Goal: Complete application form

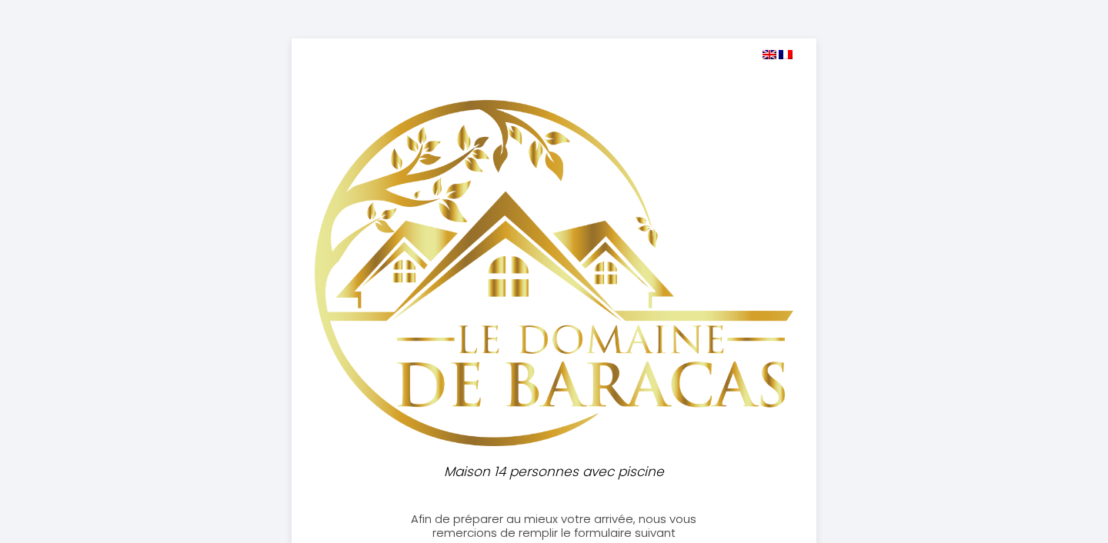
select select
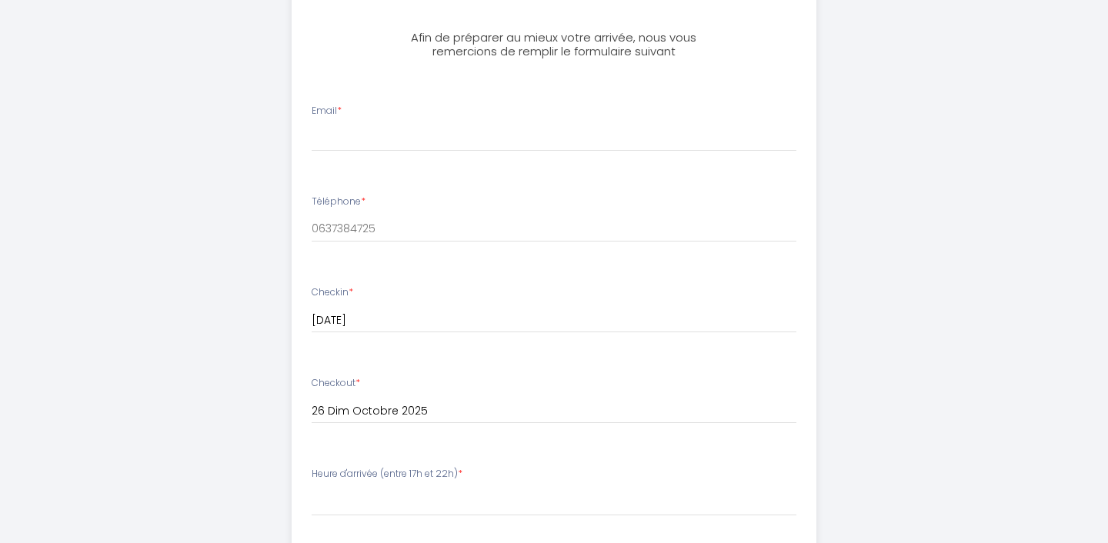
scroll to position [469, 0]
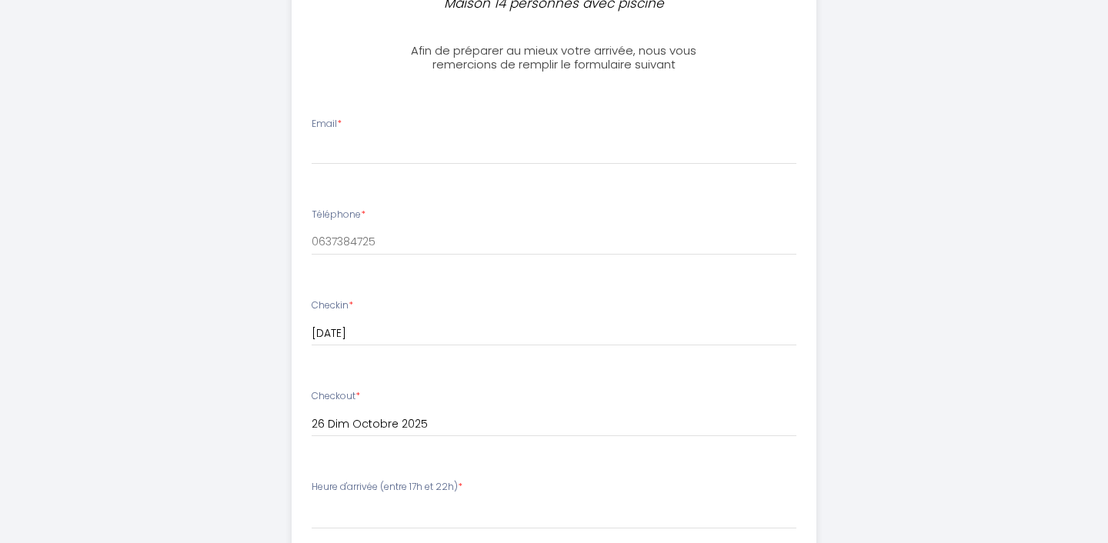
click at [345, 170] on li "Email *" at bounding box center [554, 149] width 524 height 82
click at [345, 152] on input "Email *" at bounding box center [554, 151] width 485 height 28
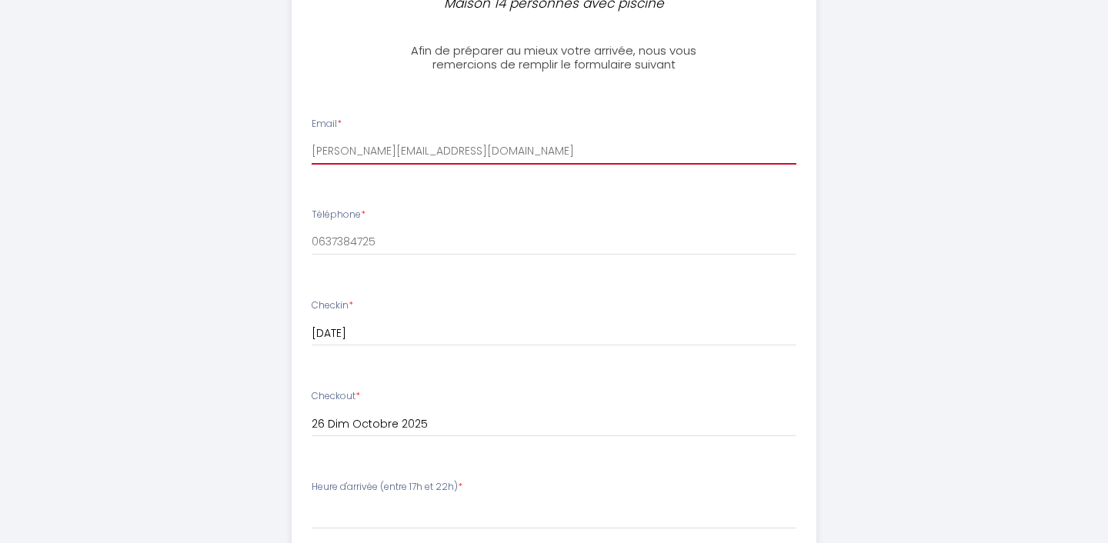
type input "[PERSON_NAME][EMAIL_ADDRESS][DOMAIN_NAME]"
click at [229, 167] on div "Maison 14 personnes avec piscine Afin de préparer au mieux votre arrivée, nous …" at bounding box center [554, 305] width 788 height 1548
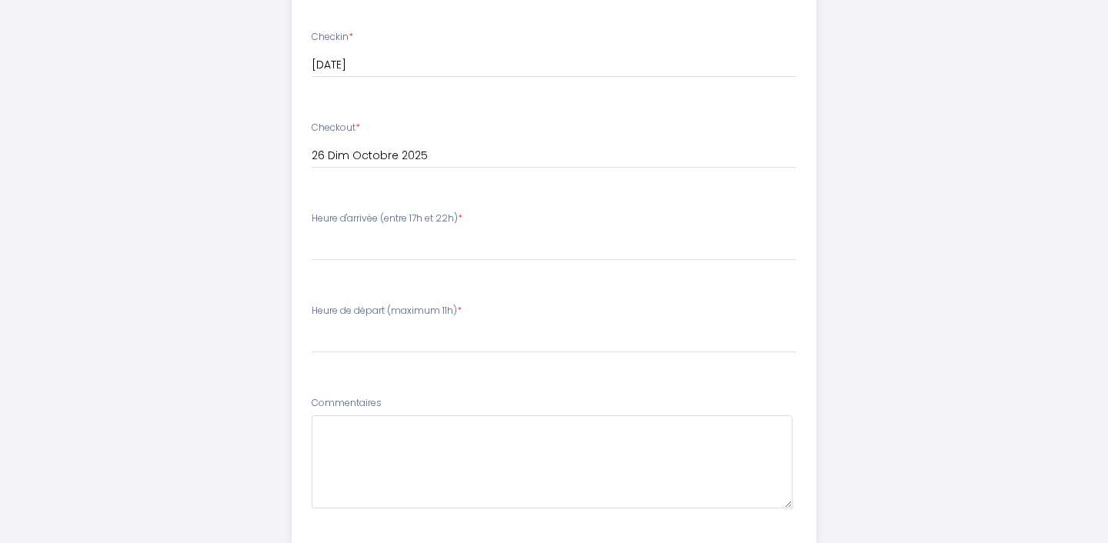
scroll to position [746, 0]
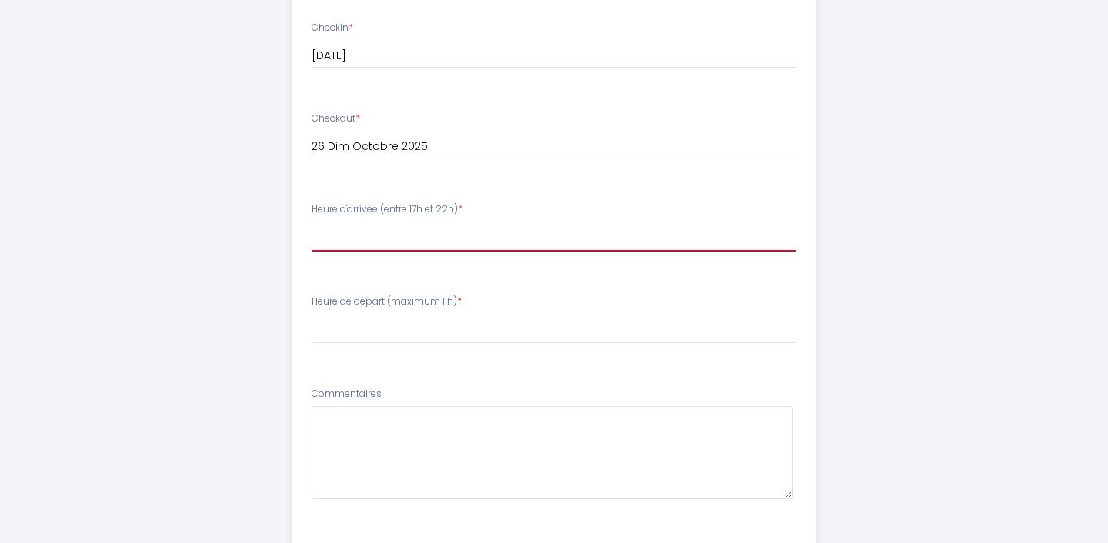
click at [353, 241] on select "17:00 17:30 18:00 18:30 19:00 19:30 20:00 20:30 21:00 21:30 22:00" at bounding box center [554, 236] width 485 height 29
select select "17:00"
click at [312, 222] on select "17:00 17:30 18:00 18:30 19:00 19:30 20:00 20:30 21:00 21:30 22:00" at bounding box center [554, 236] width 485 height 29
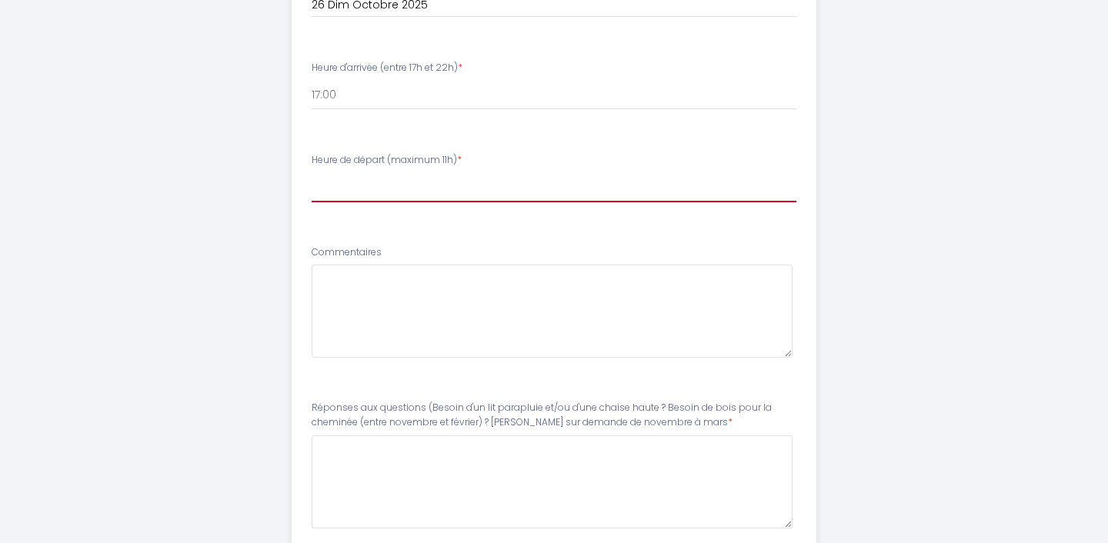
click at [400, 187] on select "00:00 00:30 01:00 01:30 02:00 02:30 03:00 03:30 04:00 04:30 05:00 05:30 06:00 0…" at bounding box center [554, 187] width 485 height 29
select select "11:00"
click at [312, 173] on select "00:00 00:30 01:00 01:30 02:00 02:30 03:00 03:30 04:00 04:30 05:00 05:30 06:00 0…" at bounding box center [554, 187] width 485 height 29
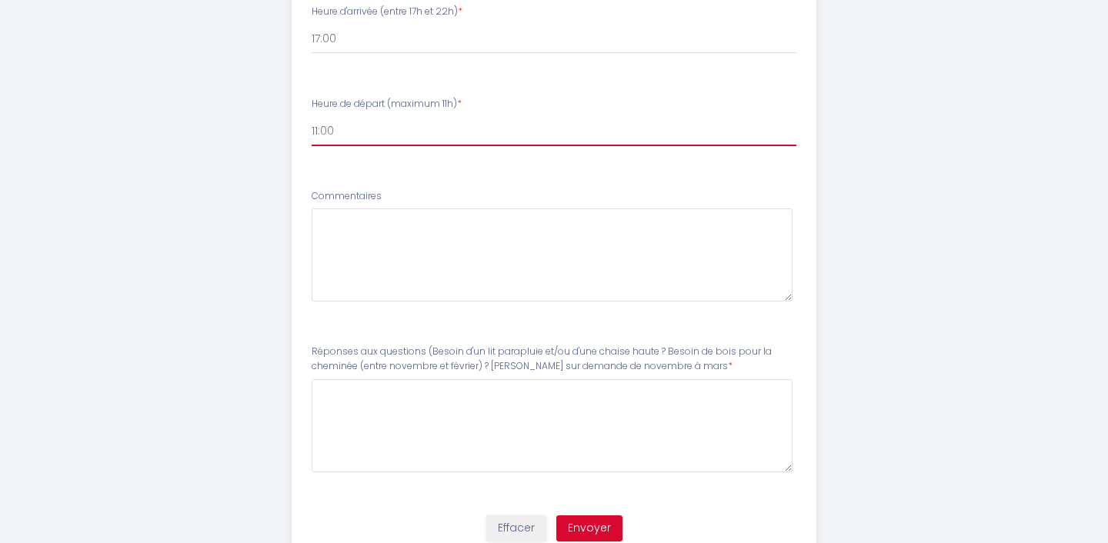
scroll to position [1004, 0]
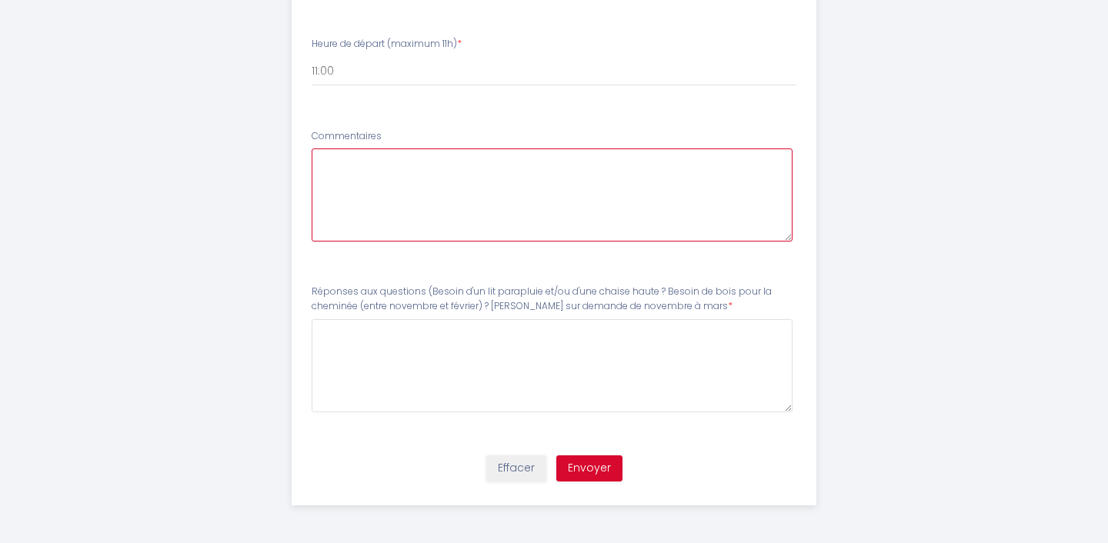
click at [384, 200] on textarea at bounding box center [553, 194] width 482 height 93
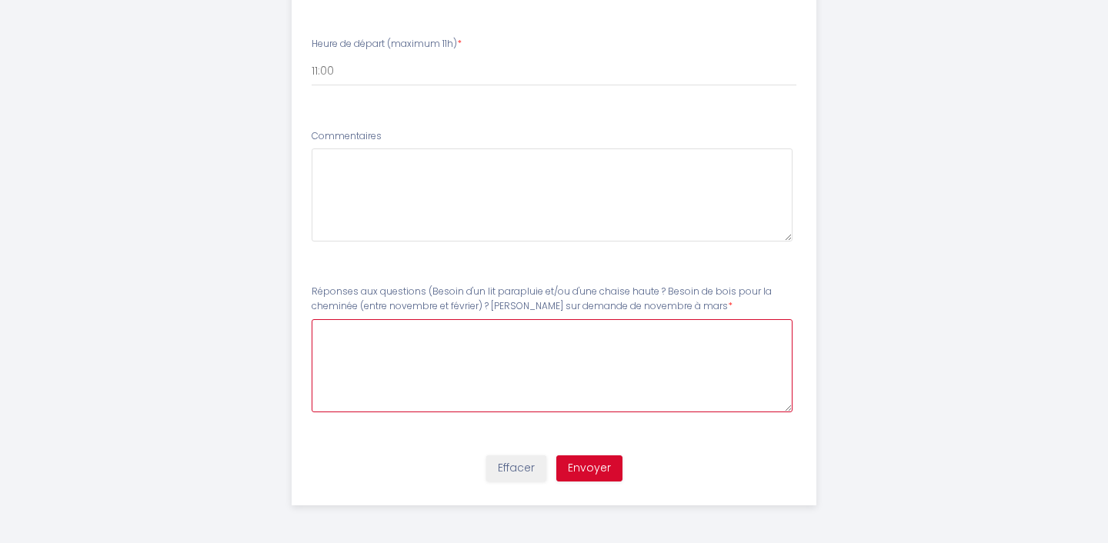
click at [350, 343] on mars7 at bounding box center [553, 365] width 482 height 93
type mars7 "non pas besoij"
type mars7 "j"
click at [603, 335] on mars7 "si j'ai bien noté, vous avez des appareil a raclette, suffisemment pour 11 ou d…" at bounding box center [553, 365] width 482 height 93
click at [742, 332] on mars7 "si j'ai bien noté, vous avez des appareil a raclette, suffisamment pour 11 ou d…" at bounding box center [553, 365] width 482 height 93
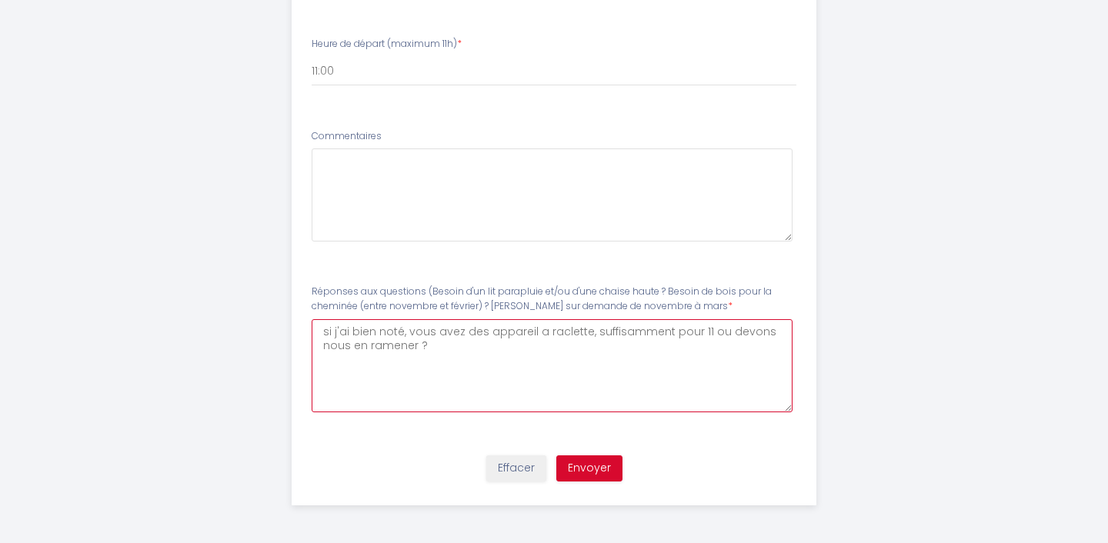
type mars7 "si j'ai bien noté, vous avez des appareil a raclette, suffisamment pour 11 ou d…"
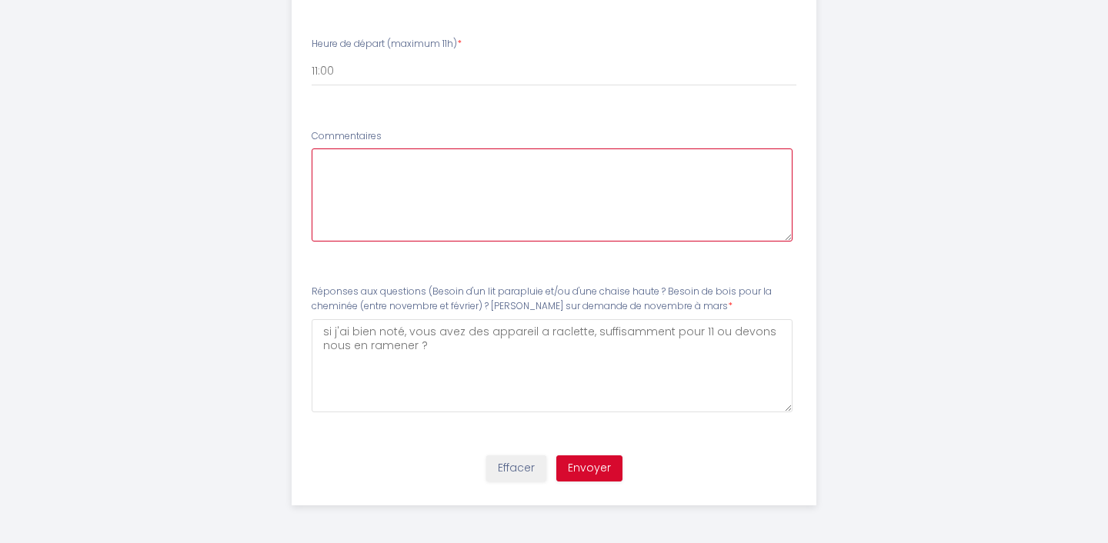
click at [404, 234] on textarea at bounding box center [553, 194] width 482 height 93
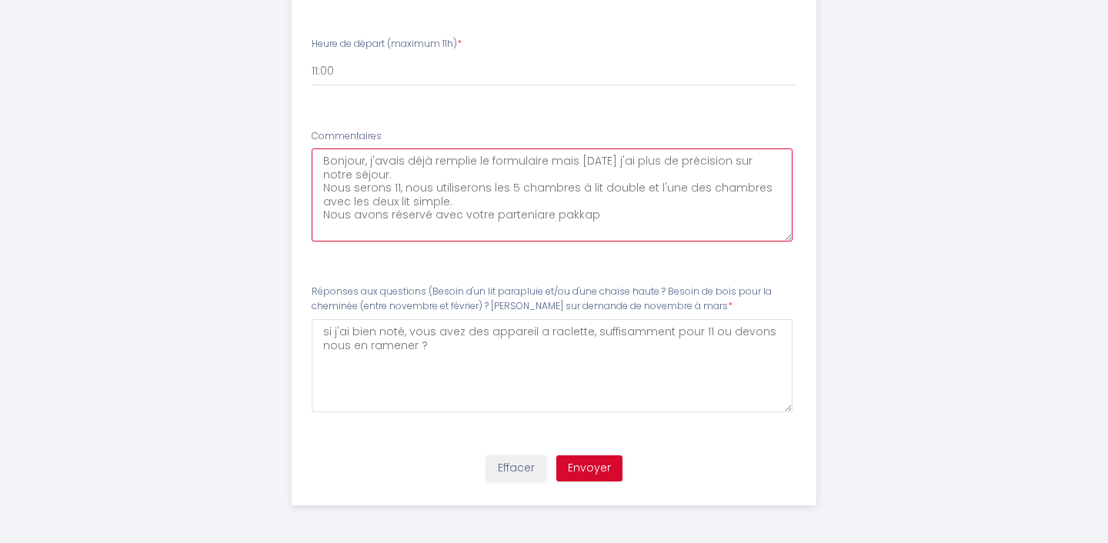
click at [522, 218] on textarea "Bonjour, j'avais déjà remplie le formulaire mais [DATE] j'ai plus de précision …" at bounding box center [553, 194] width 482 height 93
click at [605, 221] on textarea "Bonjour, j'avais déjà remplie le formulaire mais [DATE] j'ai plus de précision …" at bounding box center [553, 194] width 482 height 93
click at [398, 174] on textarea "Bonjour, j'avais déjà remplie le formulaire mais [DATE] j'ai plus de précision …" at bounding box center [553, 194] width 482 height 93
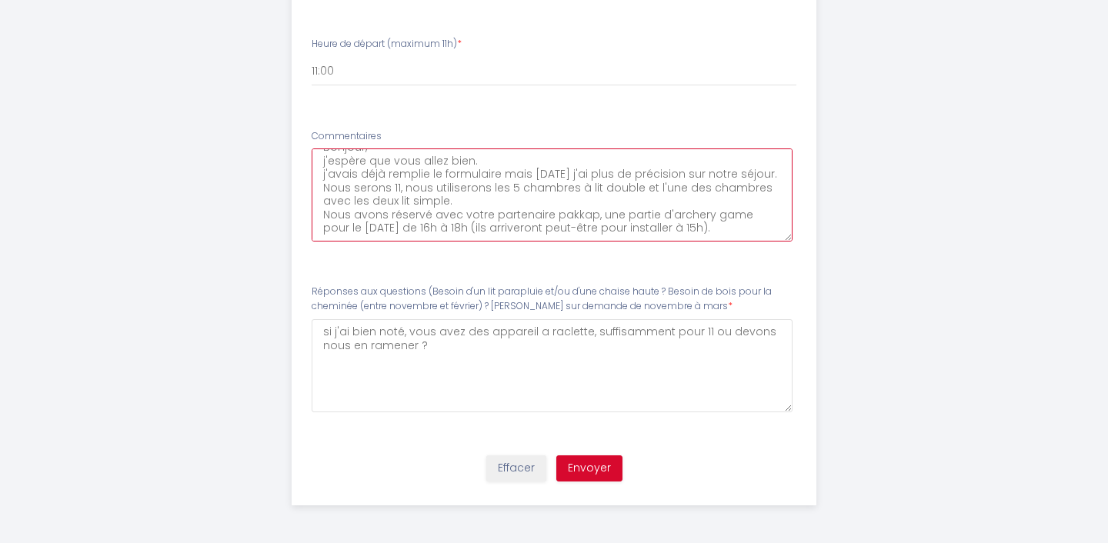
scroll to position [27, 0]
click at [363, 232] on textarea "Bonjour, j'espère que vous allez bien. j'avais déjà remplie le formulaire mais …" at bounding box center [553, 194] width 482 height 93
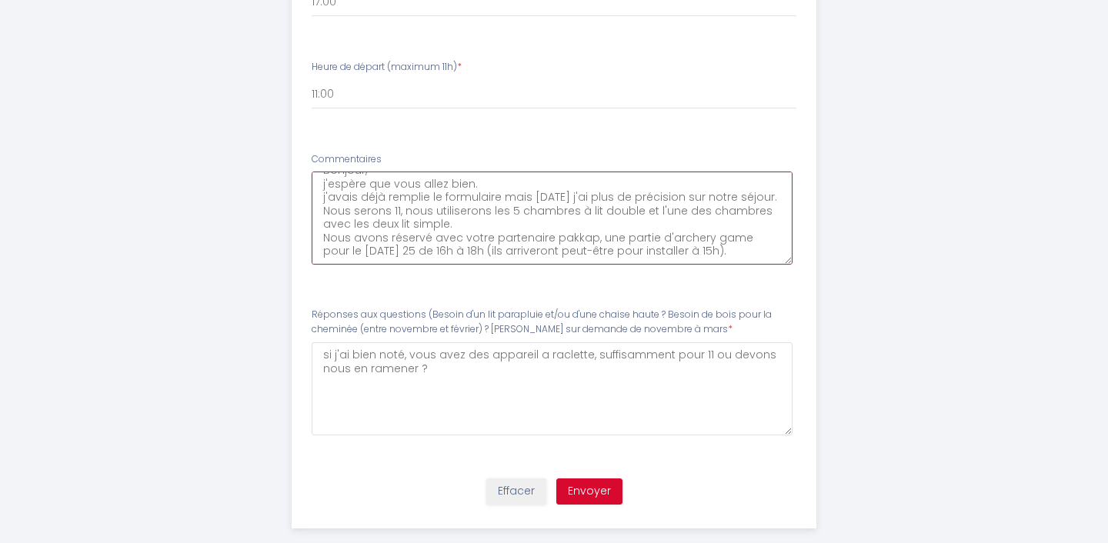
click at [468, 226] on textarea "Bonjour, j'espère que vous allez bien. j'avais déjà remplie le formulaire mais …" at bounding box center [553, 218] width 482 height 93
type textarea "Bonjour, j'espère que vous allez bien. j'avais déjà remplie le formulaire mais …"
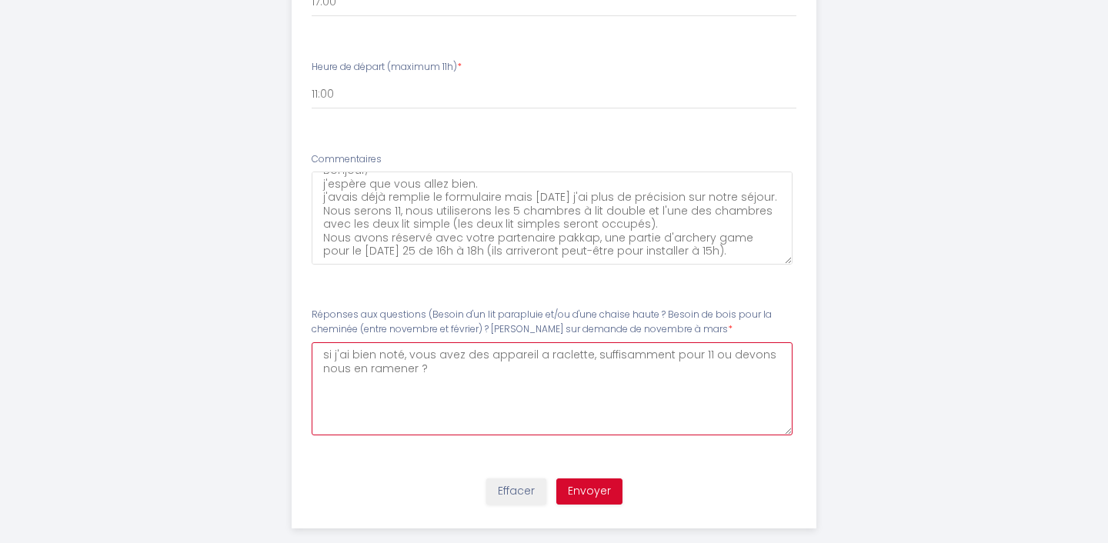
click at [459, 375] on mars7 "si j'ai bien noté, vous avez des appareil a raclette, suffisamment pour 11 ou d…" at bounding box center [553, 388] width 482 height 93
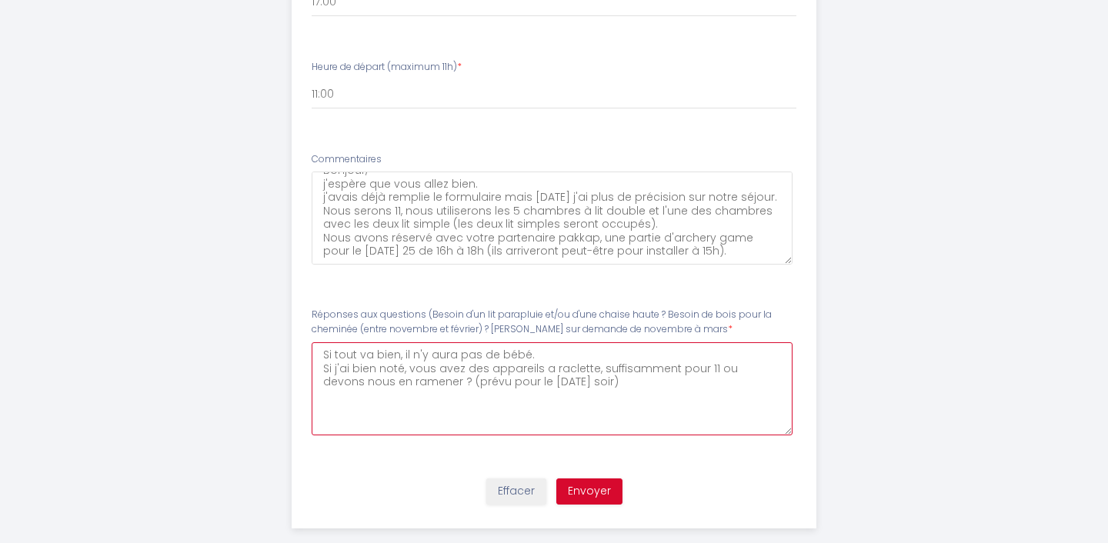
click at [609, 405] on mars7 "Si tout va bien, il n'y aura pas de bébé. Si j'ai bien noté, vous avez des appa…" at bounding box center [553, 388] width 482 height 93
type mars7 "Si tout va bien, il n'y aura pas de bébé. Si j'ai bien noté, vous avez des appa…"
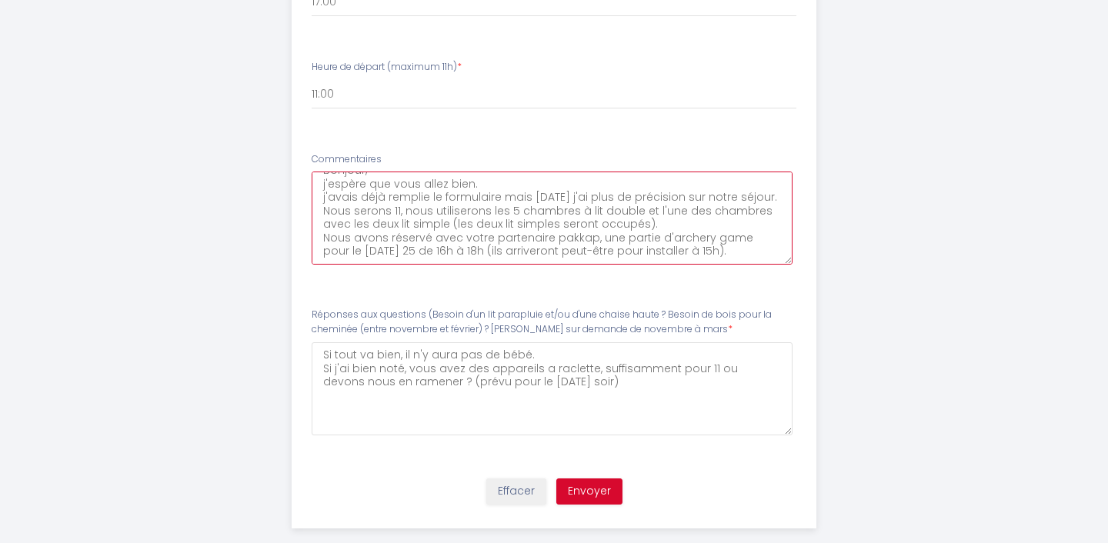
click at [709, 253] on textarea "Bonjour, j'espère que vous allez bien. j'avais déjà remplie le formulaire mais …" at bounding box center [553, 218] width 482 height 93
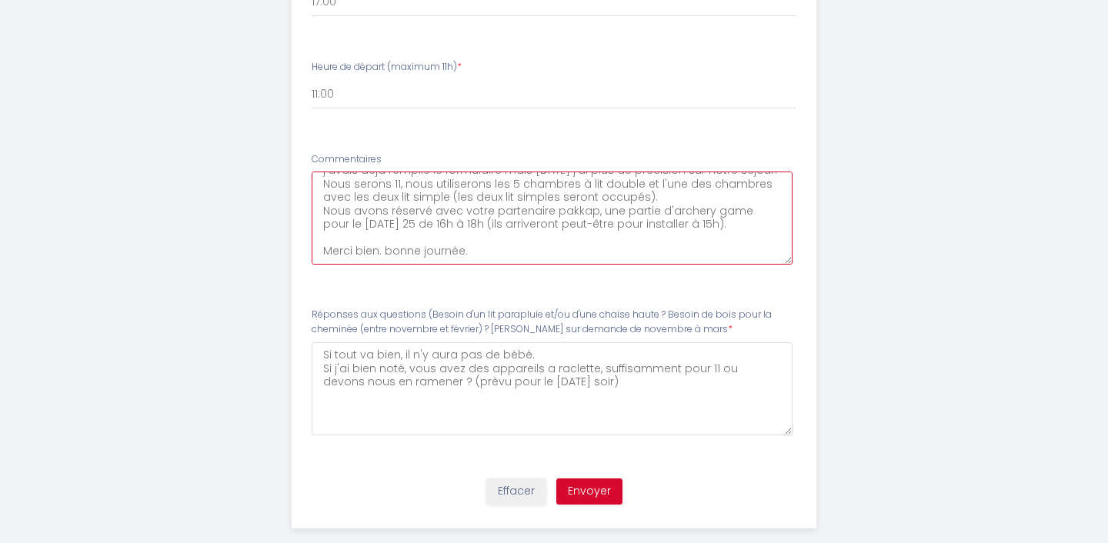
type textarea "Bonjour, j'espère que vous allez bien. j'avais déjà remplie le formulaire mais …"
click at [607, 489] on button "Envoyer" at bounding box center [589, 492] width 66 height 26
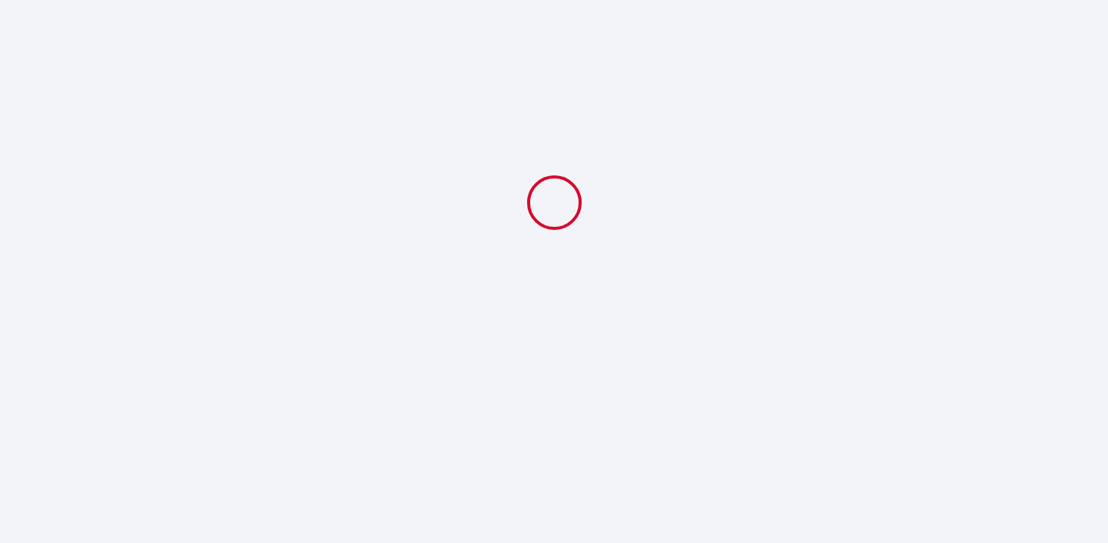
scroll to position [0, 0]
select select "11:00"
